Goal: Task Accomplishment & Management: Use online tool/utility

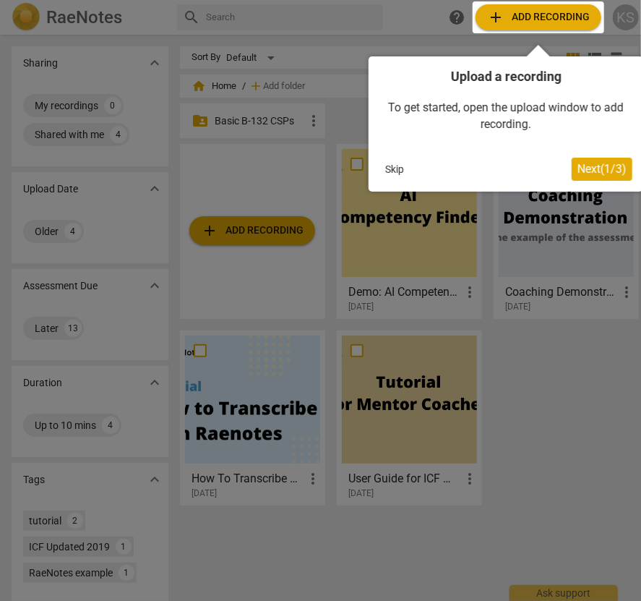
click at [398, 49] on div "Upload a recording To get started, open the upload window to add recording. Ski…" at bounding box center [506, 118] width 275 height 147
click at [595, 179] on button "Next ( 1 / 3 )" at bounding box center [602, 169] width 61 height 23
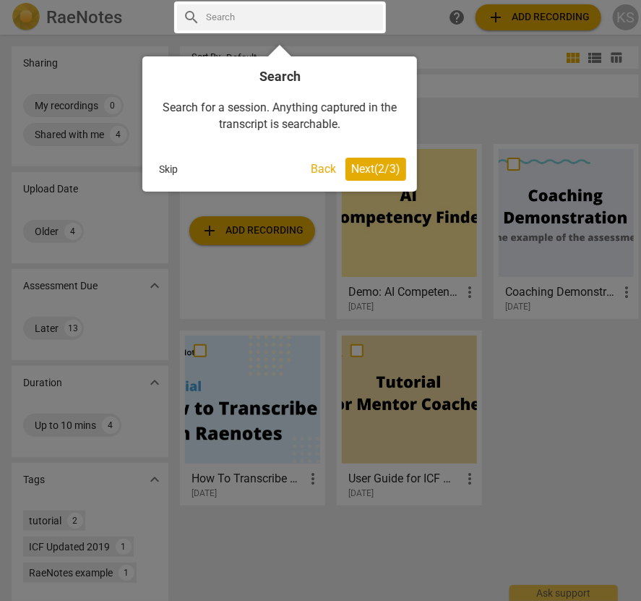
click at [364, 158] on button "Next ( 2 / 3 )" at bounding box center [376, 169] width 61 height 23
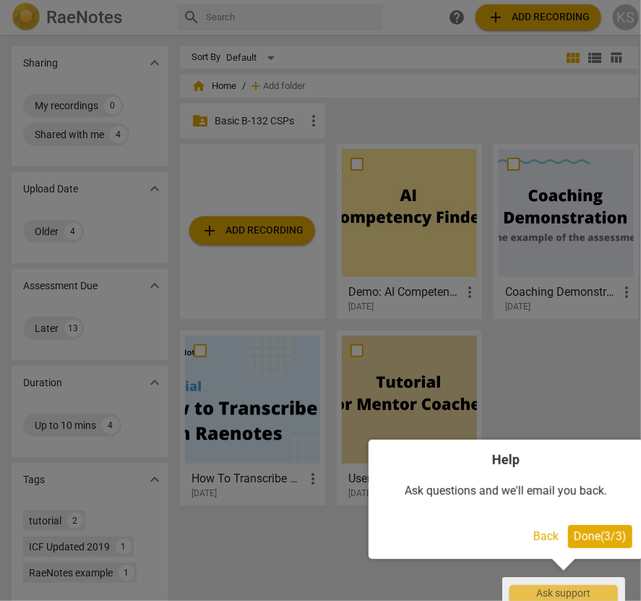
click at [605, 532] on span "Done ( 3 / 3 )" at bounding box center [600, 536] width 53 height 14
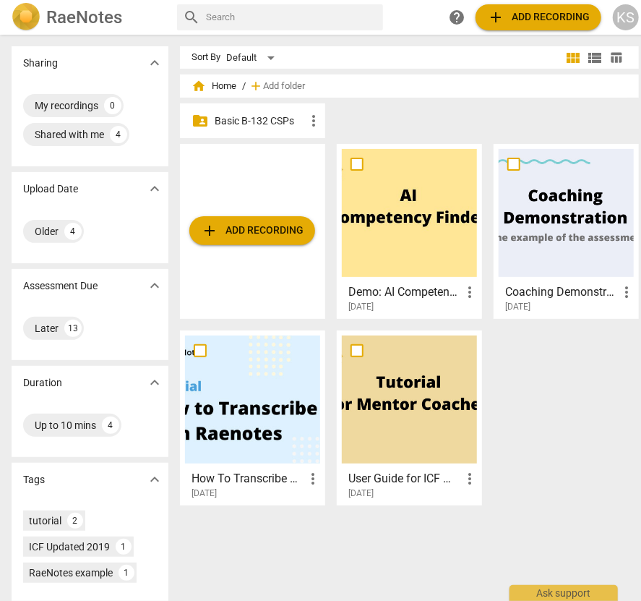
click at [250, 125] on p "Basic B-132 CSPs" at bounding box center [260, 120] width 90 height 15
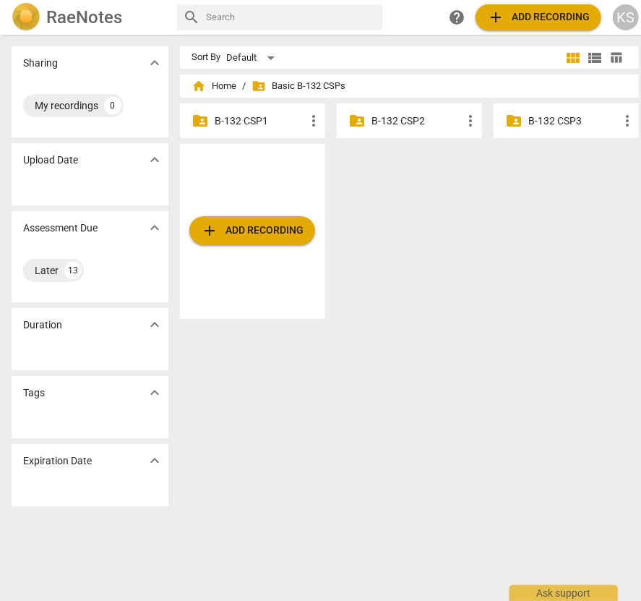
click at [250, 125] on p "B-132 CSP1" at bounding box center [260, 120] width 90 height 15
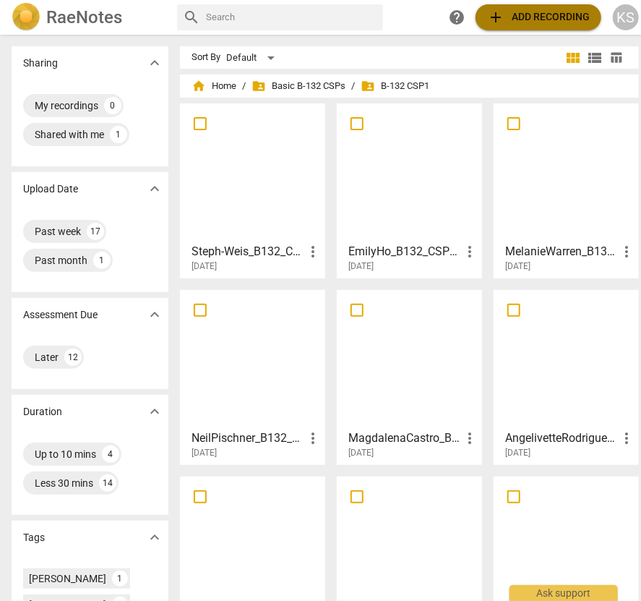
click at [533, 24] on span "add Add recording" at bounding box center [538, 17] width 103 height 17
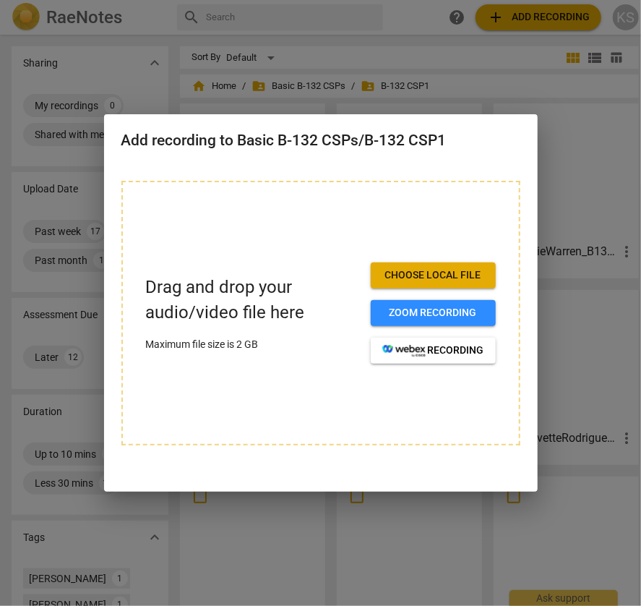
click at [435, 281] on span "Choose local file" at bounding box center [433, 275] width 102 height 14
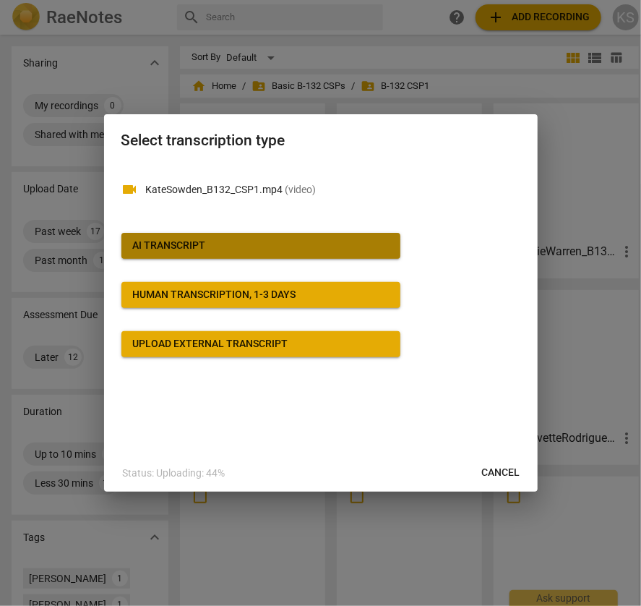
click at [208, 249] on span "AI Transcript" at bounding box center [261, 246] width 256 height 14
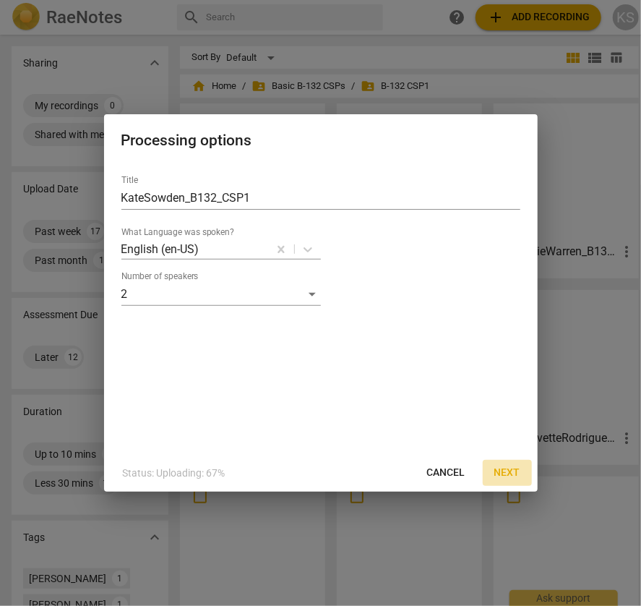
click at [510, 471] on span "Next" at bounding box center [507, 473] width 26 height 14
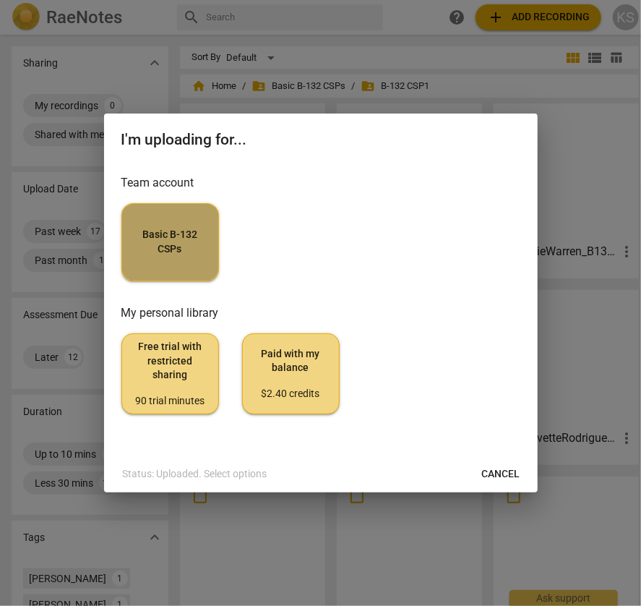
click at [165, 232] on span "Basic B-132 CSPs" at bounding box center [170, 242] width 73 height 28
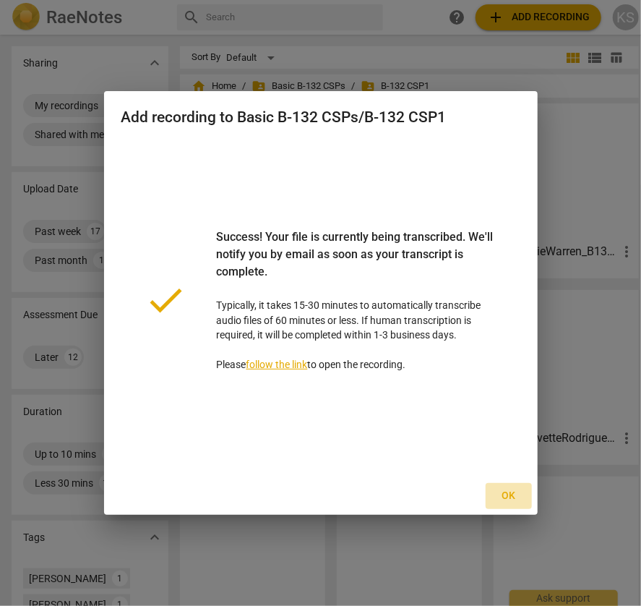
click at [503, 498] on span "Ok" at bounding box center [508, 496] width 23 height 14
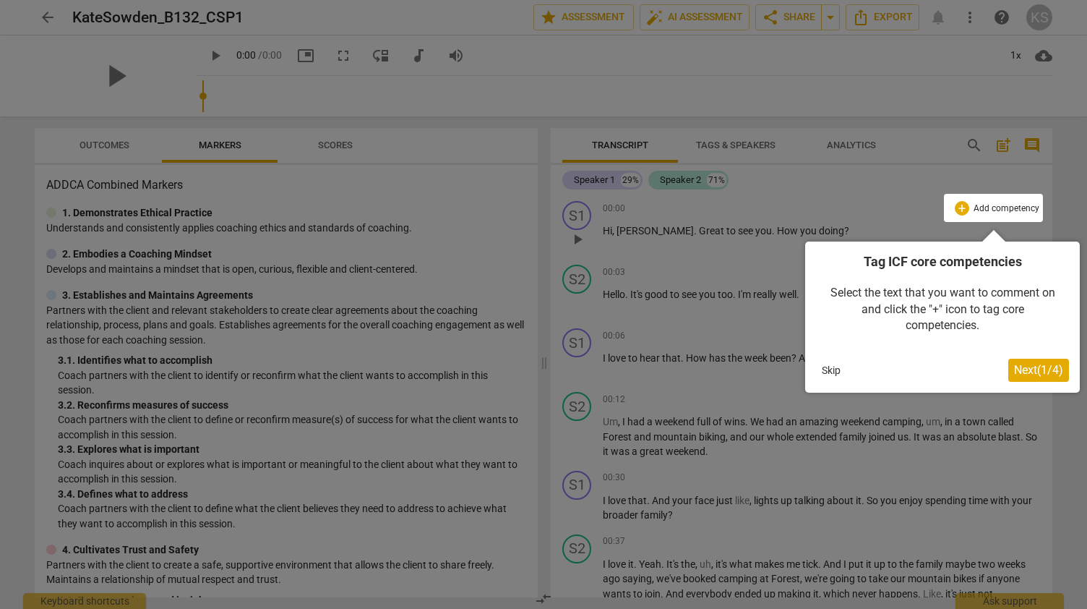
click at [1029, 370] on span "Next ( 1 / 4 )" at bounding box center [1038, 370] width 49 height 14
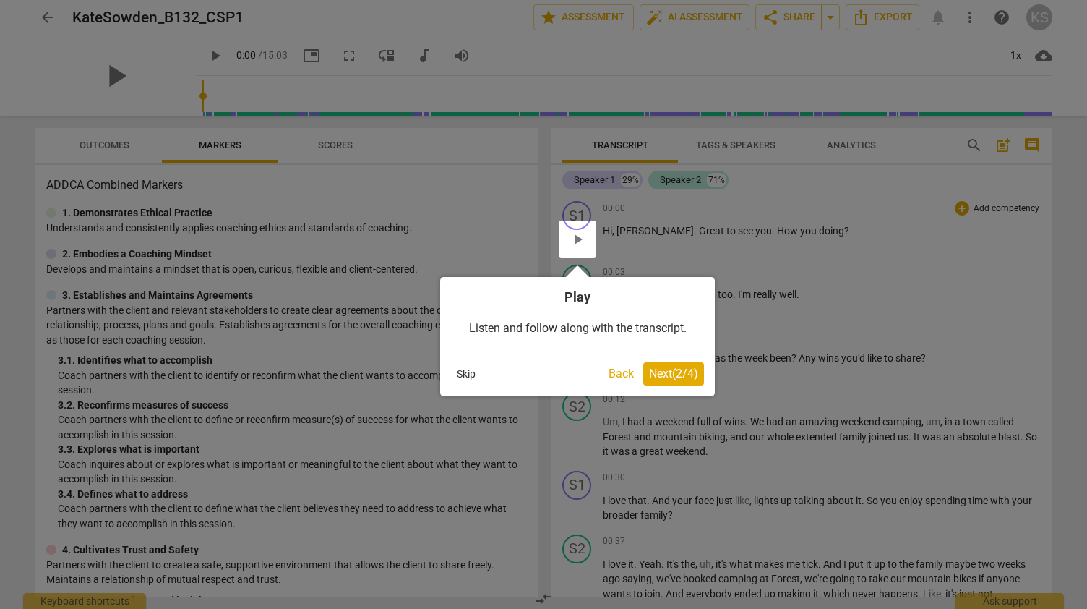
click at [690, 368] on span "Next ( 2 / 4 )" at bounding box center [673, 374] width 49 height 14
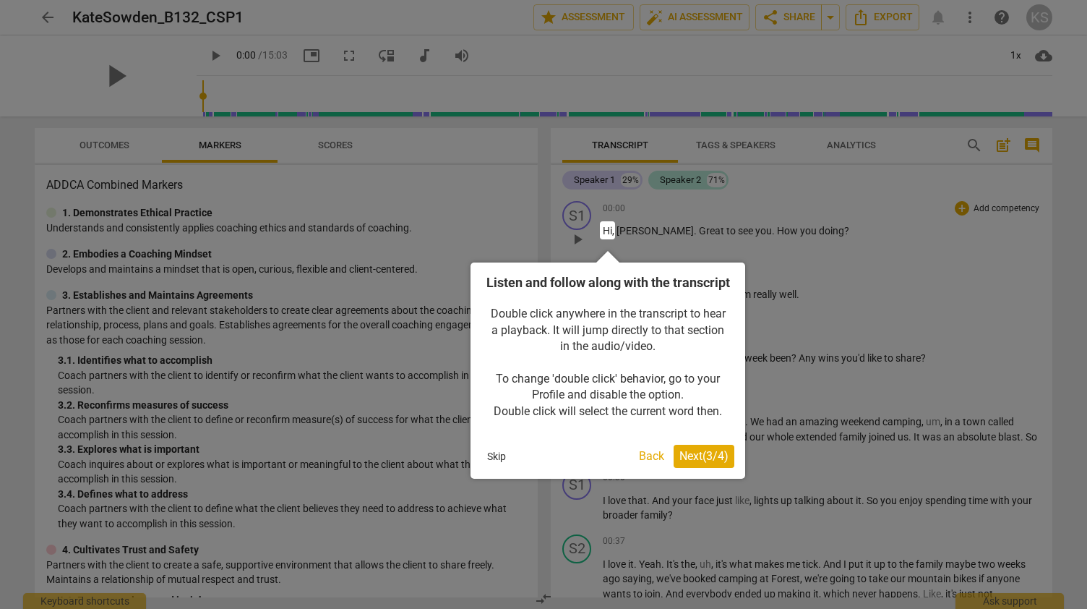
click at [693, 463] on span "Next ( 3 / 4 )" at bounding box center [704, 456] width 49 height 14
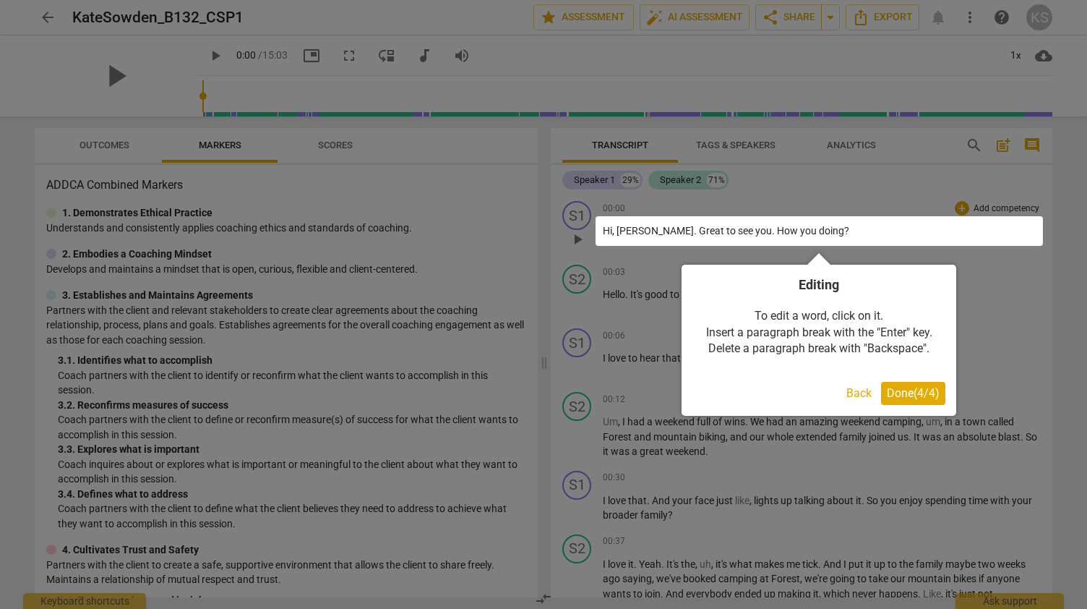
click at [902, 387] on span "Done ( 4 / 4 )" at bounding box center [913, 393] width 53 height 14
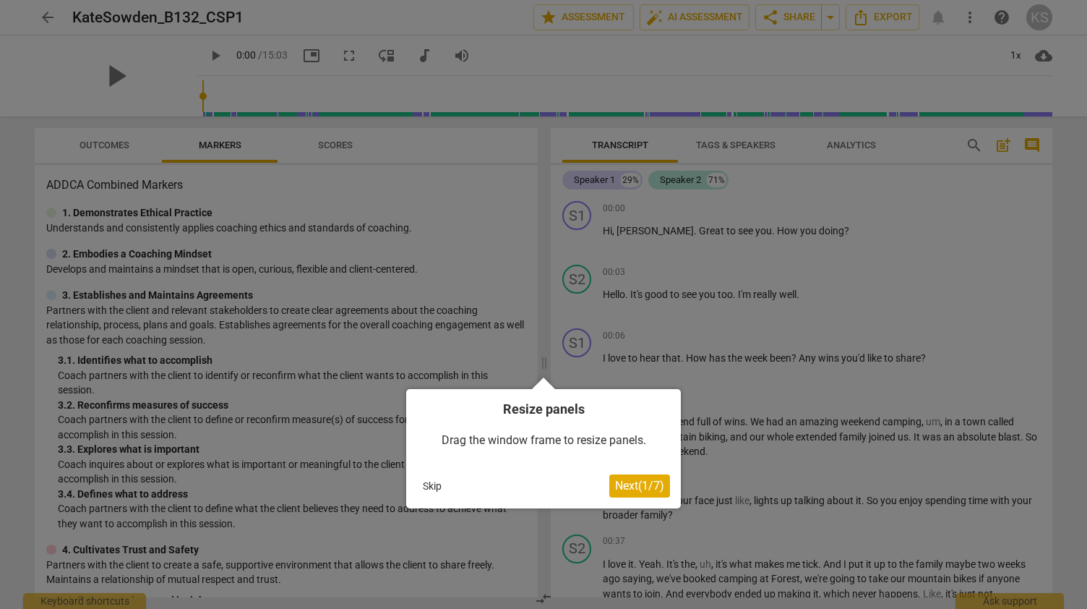
click at [625, 487] on span "Next ( 1 / 7 )" at bounding box center [639, 486] width 49 height 14
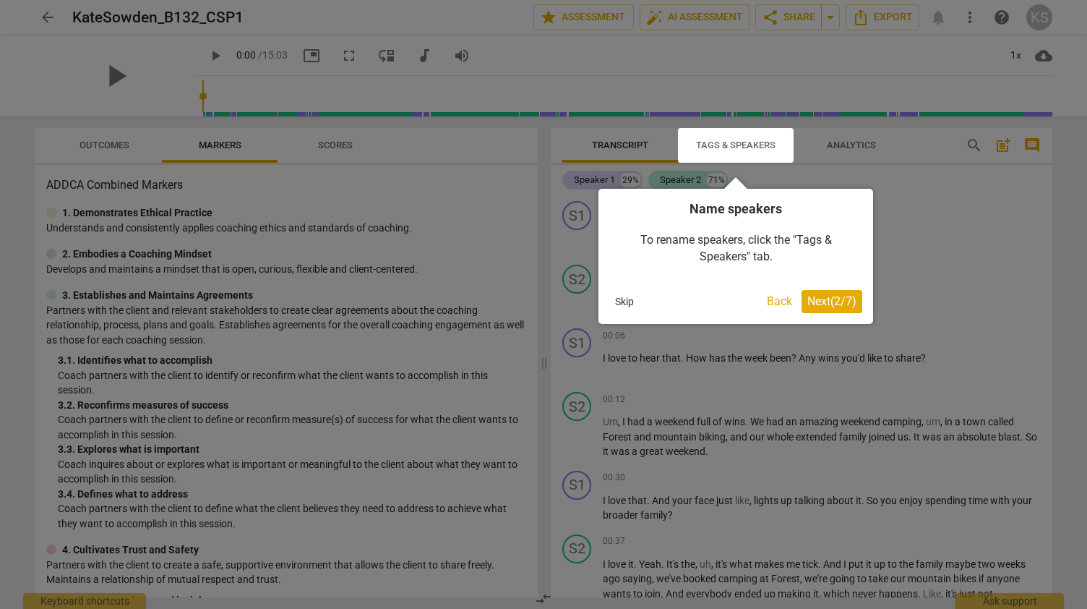
click at [840, 299] on span "Next ( 2 / 7 )" at bounding box center [831, 301] width 49 height 14
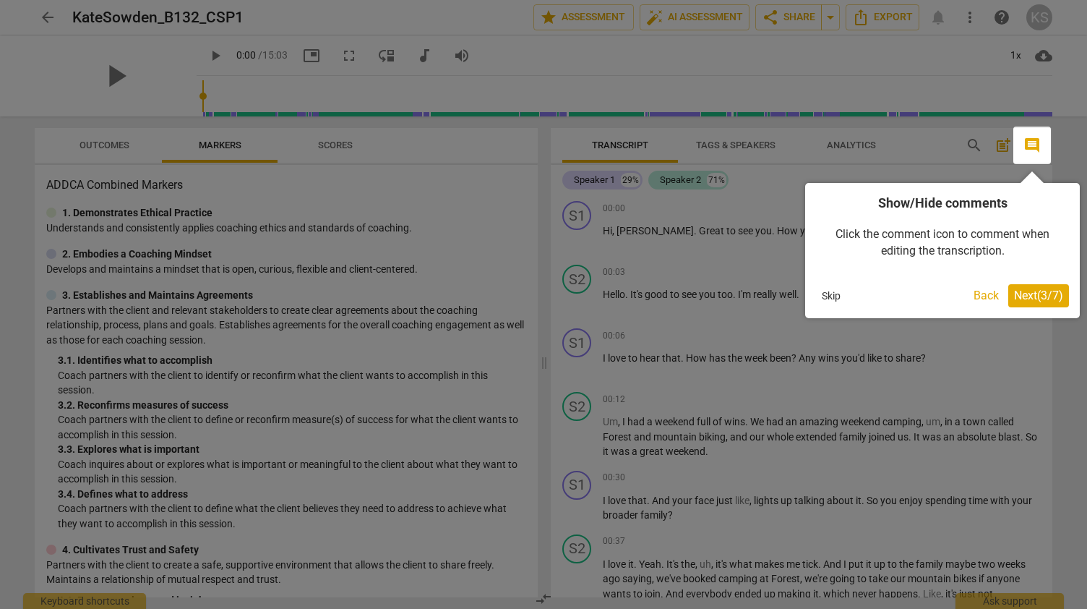
click at [1034, 295] on span "Next ( 3 / 7 )" at bounding box center [1038, 295] width 49 height 14
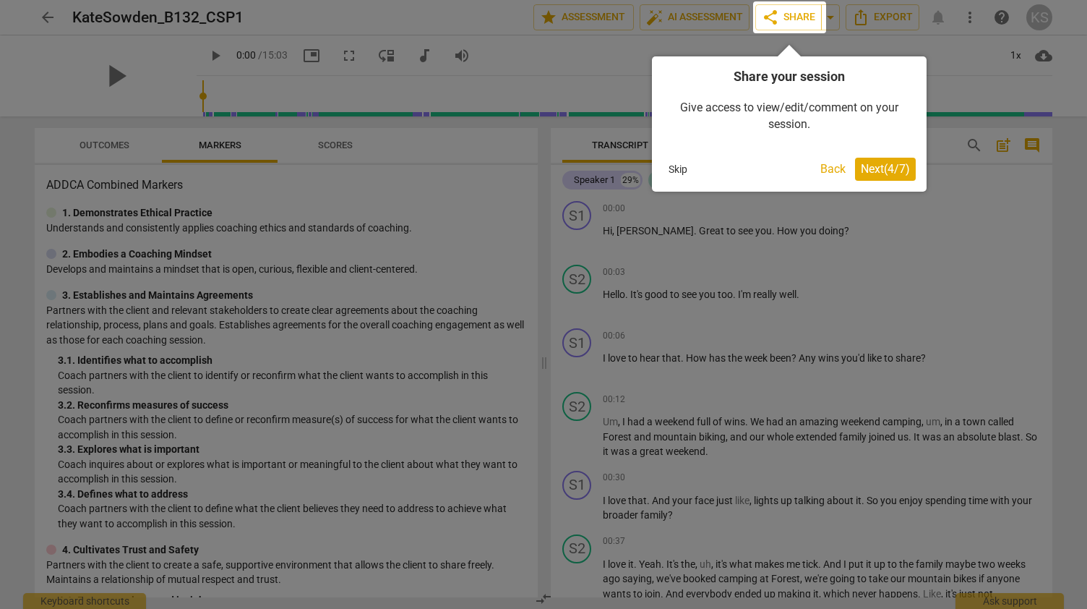
click at [891, 168] on span "Next ( 4 / 7 )" at bounding box center [885, 169] width 49 height 14
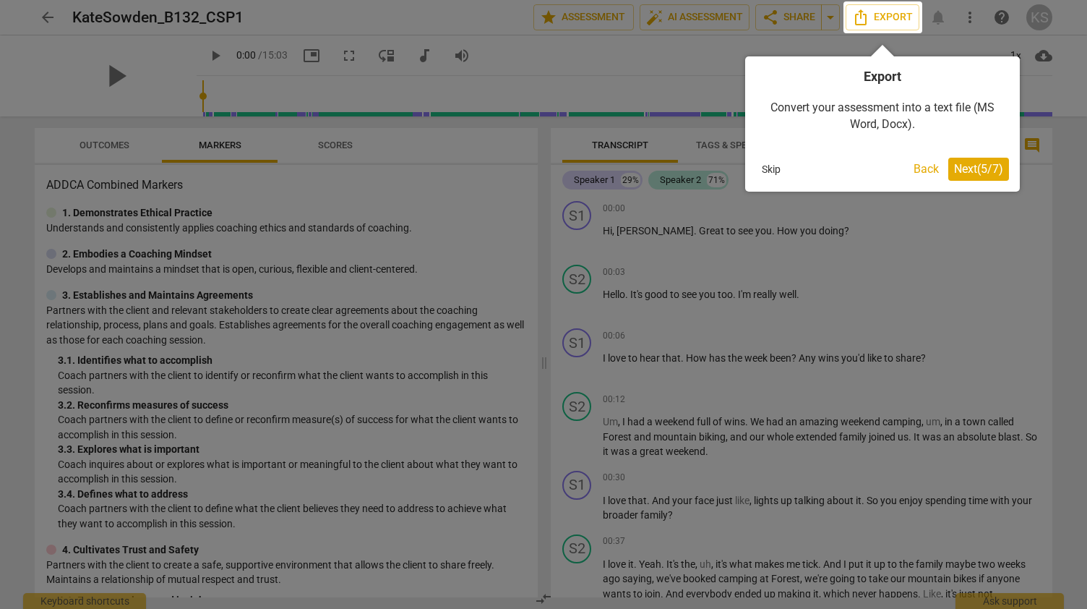
click at [961, 170] on span "Next ( 5 / 7 )" at bounding box center [978, 169] width 49 height 14
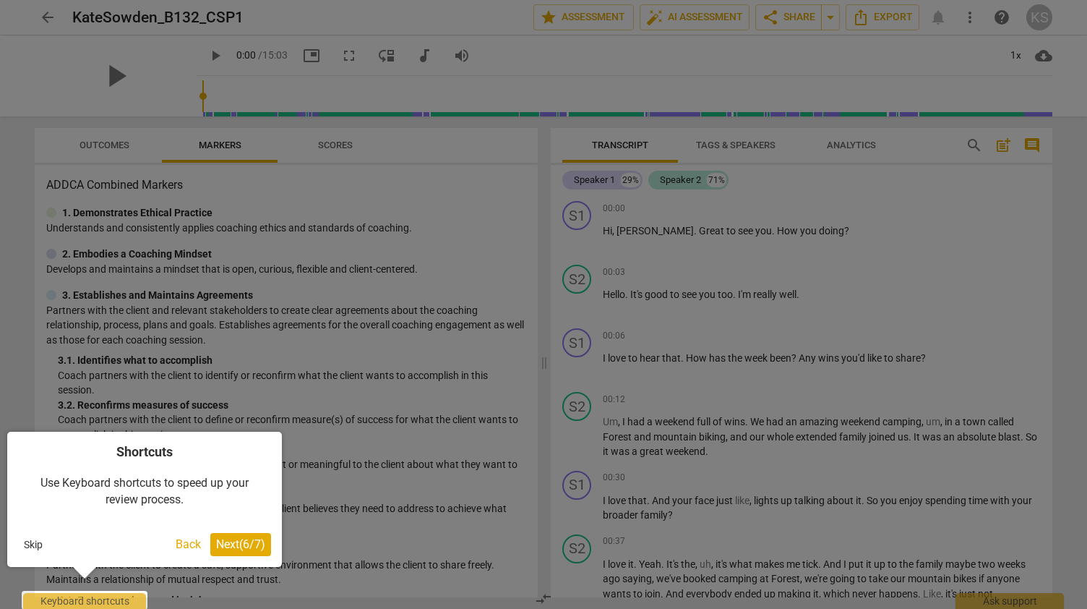
click at [244, 550] on span "Next ( 6 / 7 )" at bounding box center [240, 544] width 49 height 14
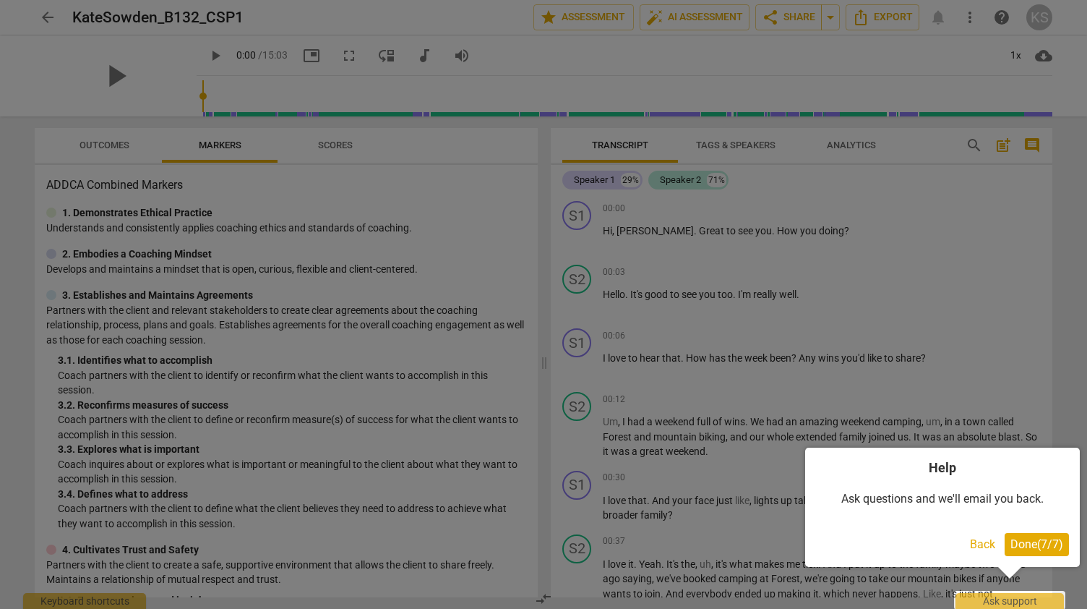
click at [1042, 537] on span "Done ( 7 / 7 )" at bounding box center [1037, 544] width 53 height 14
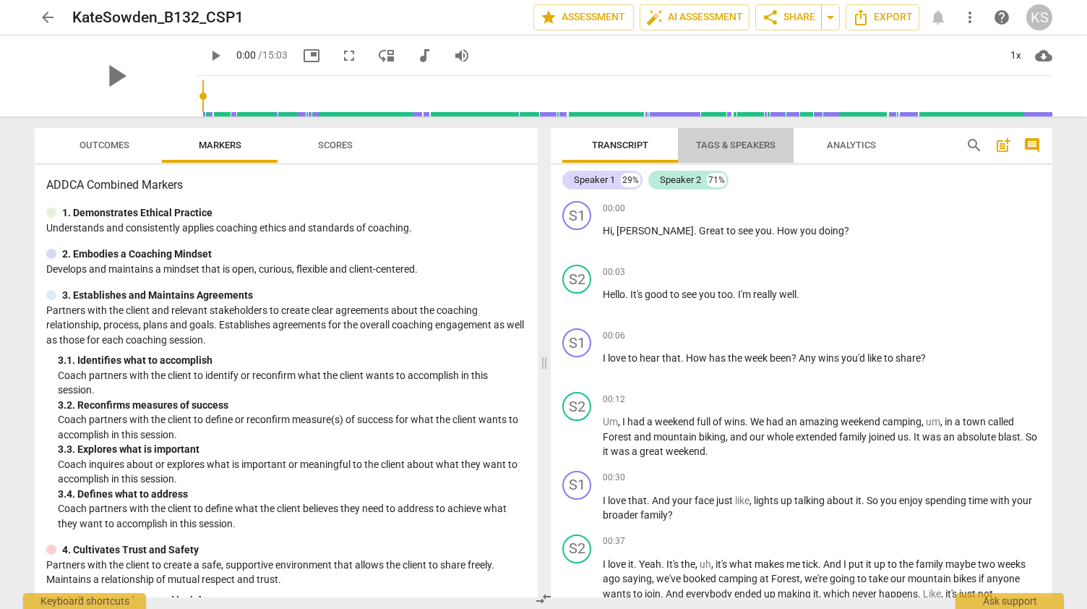
click at [739, 148] on span "Tags & Speakers" at bounding box center [736, 145] width 80 height 11
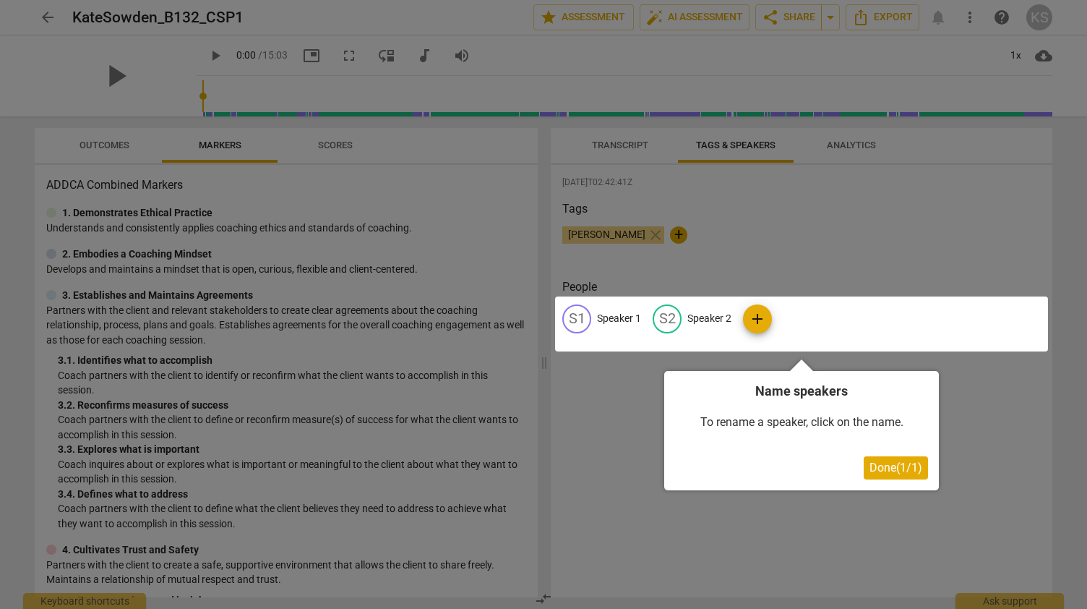
click at [626, 320] on div at bounding box center [801, 323] width 493 height 55
click at [625, 319] on div at bounding box center [801, 323] width 493 height 55
click at [880, 461] on span "Done ( 1 / 1 )" at bounding box center [896, 467] width 53 height 14
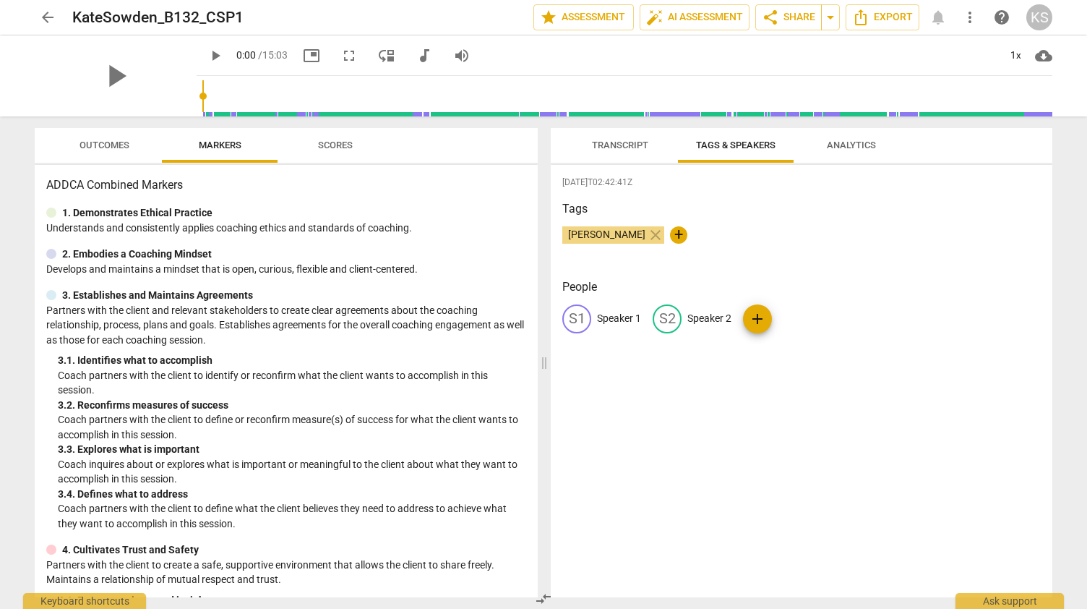
click at [600, 315] on p "Speaker 1" at bounding box center [619, 318] width 44 height 15
type input "Kate"
click at [803, 314] on p "Speaker 2" at bounding box center [803, 318] width 44 height 15
type input "Melanie"
click at [763, 390] on div "2025-09-16T02:42:41Z Tags Kate Sowden close + People KA Kate edit Melanie delet…" at bounding box center [802, 381] width 502 height 432
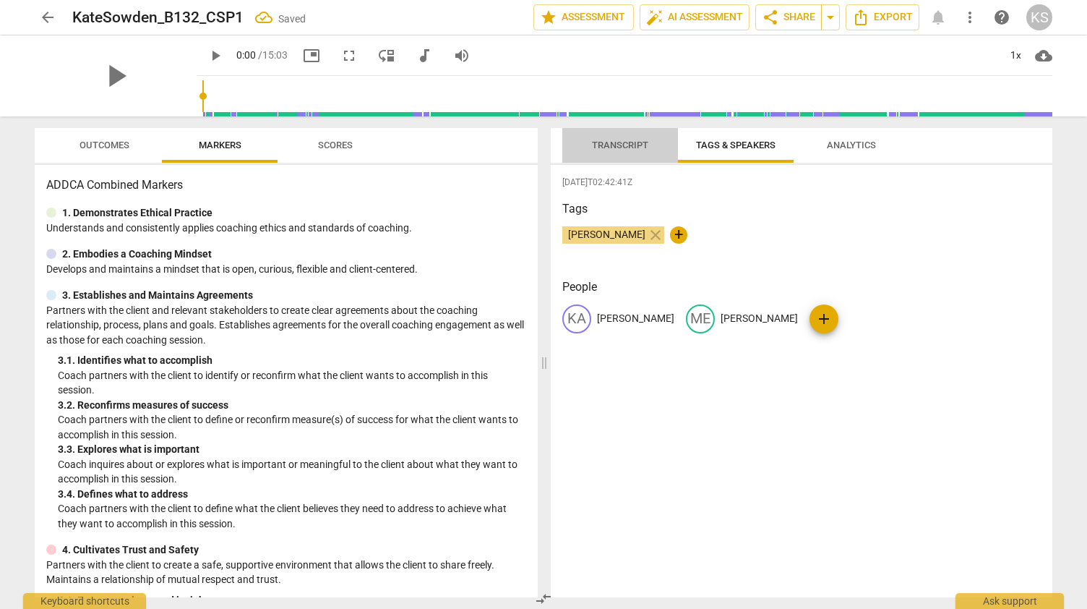
click at [614, 154] on span "Transcript" at bounding box center [620, 146] width 91 height 20
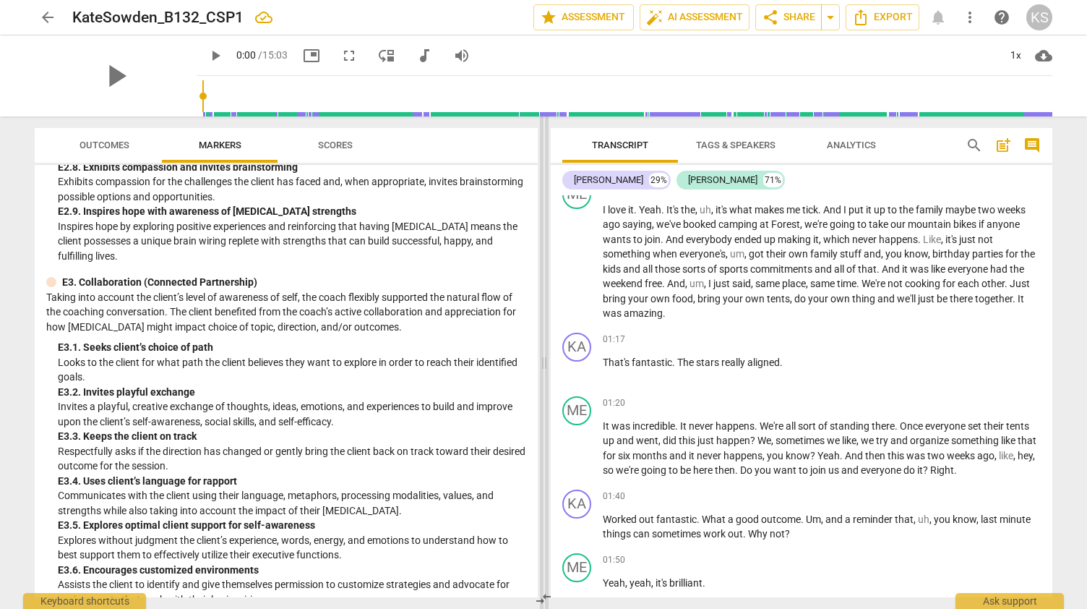
scroll to position [179, 0]
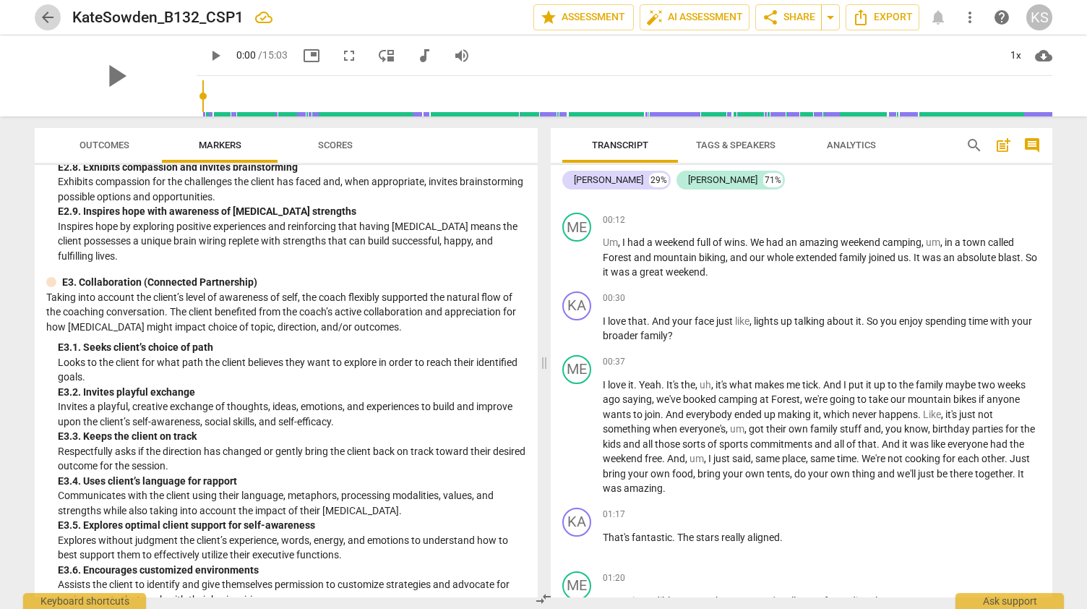
click at [39, 17] on span "arrow_back" at bounding box center [47, 17] width 17 height 17
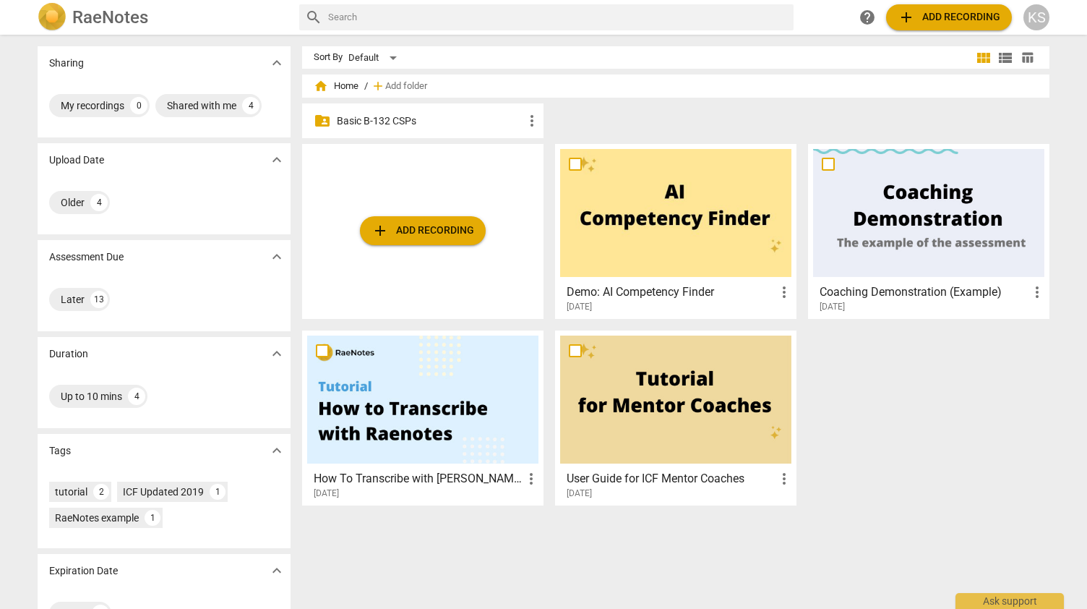
click at [385, 119] on p "Basic B-132 CSPs" at bounding box center [430, 120] width 187 height 15
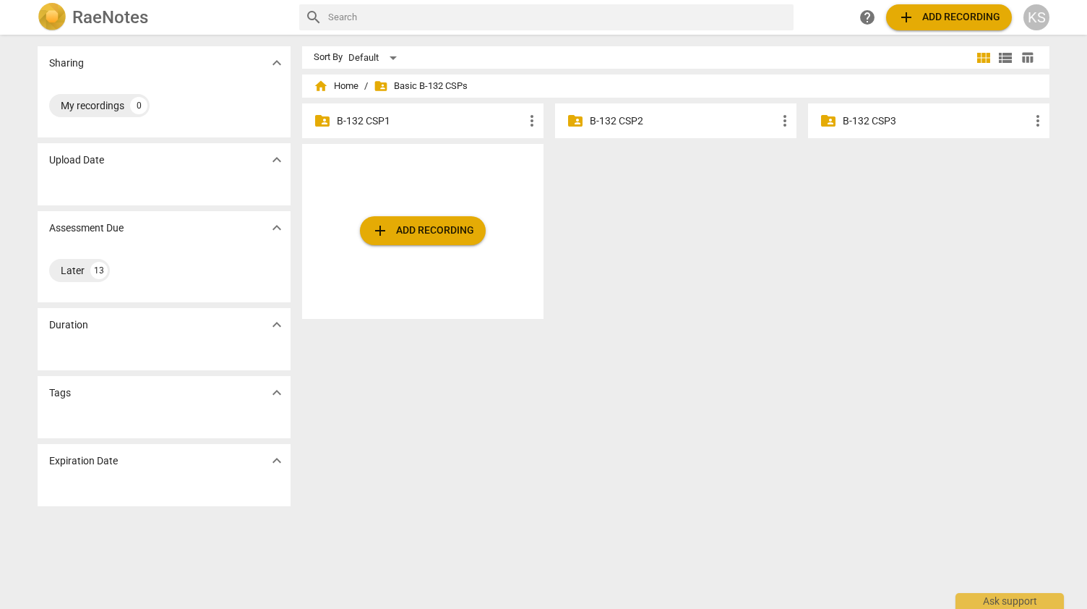
click at [377, 119] on p "B-132 CSP1" at bounding box center [430, 120] width 187 height 15
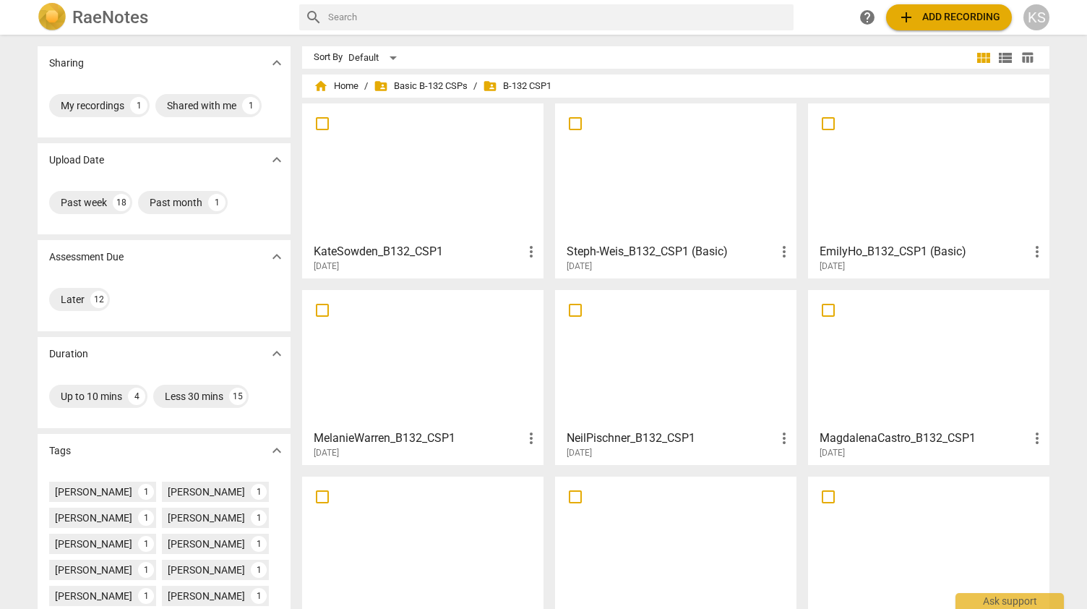
click at [419, 381] on div at bounding box center [422, 359] width 231 height 128
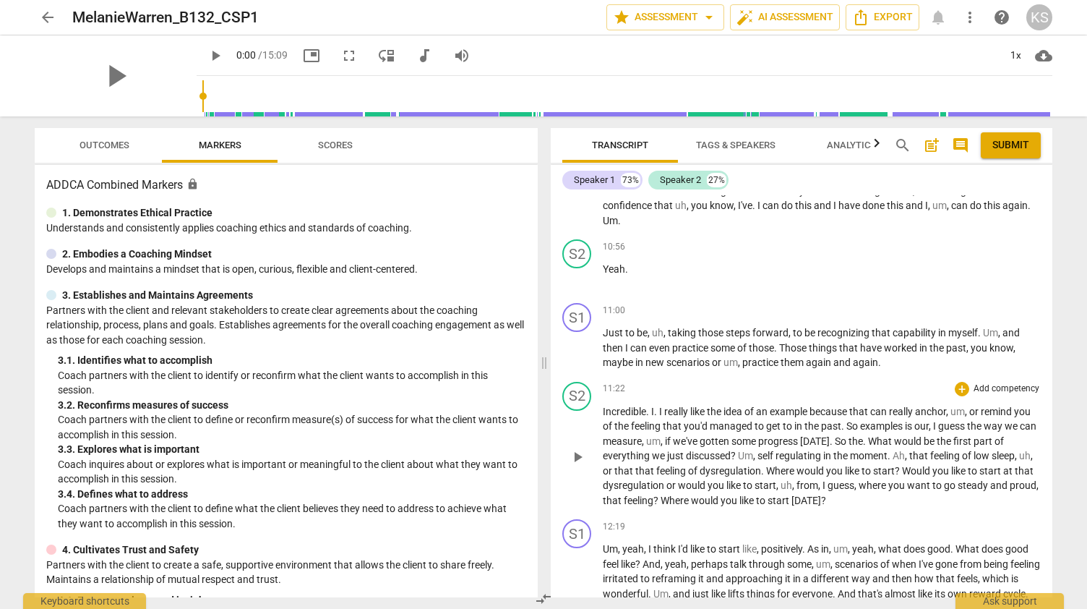
scroll to position [2562, 0]
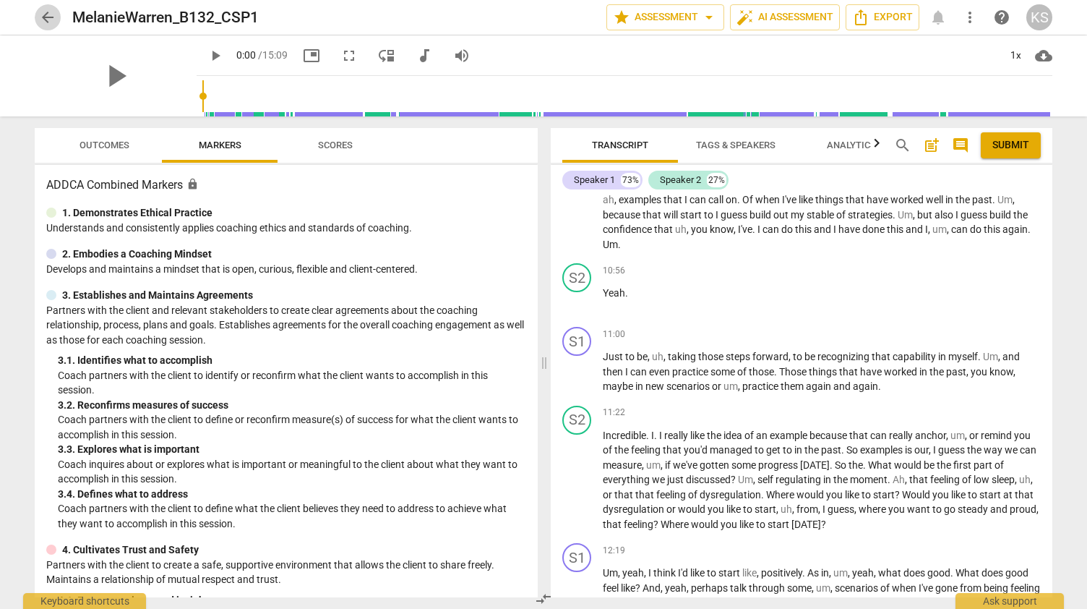
click at [51, 23] on span "arrow_back" at bounding box center [47, 17] width 17 height 17
